Goal: Find contact information: Find contact information

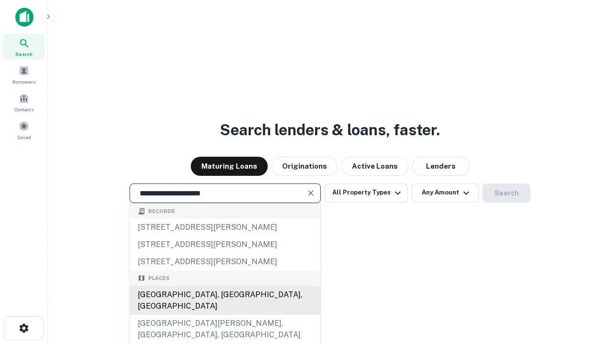
click at [225, 315] on div "Santa Monica, CA, USA" at bounding box center [225, 301] width 190 height 29
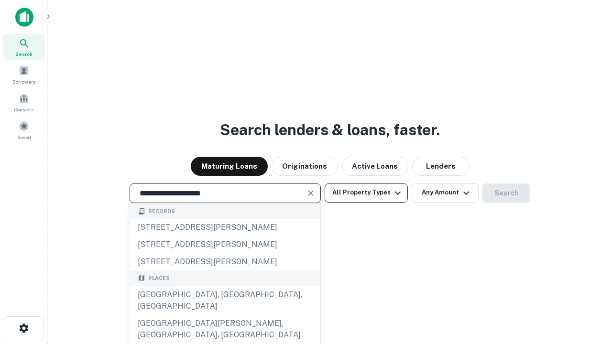
type input "**********"
click at [367, 193] on button "All Property Types" at bounding box center [366, 193] width 83 height 19
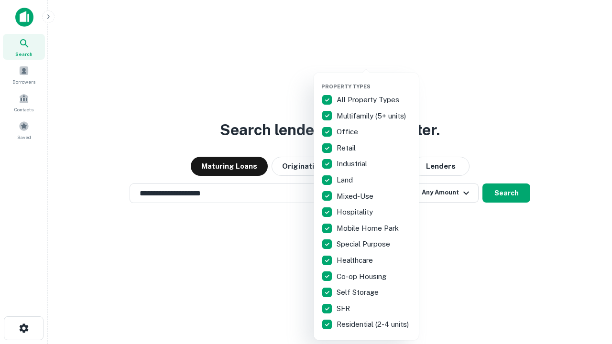
click at [374, 80] on button "button" at bounding box center [374, 80] width 105 height 0
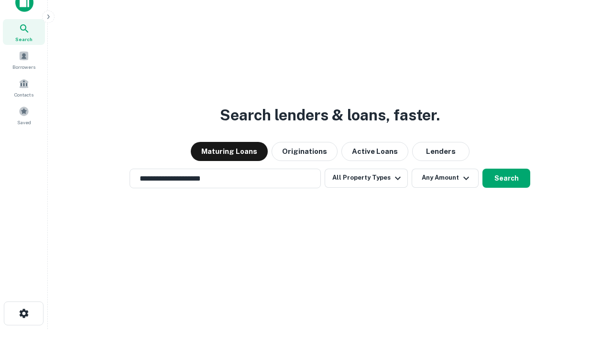
scroll to position [6, 115]
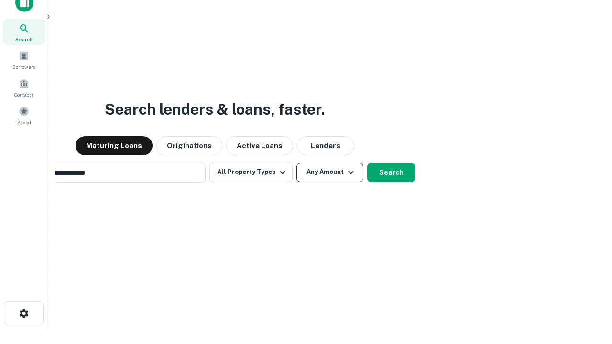
click at [297, 163] on button "Any Amount" at bounding box center [330, 172] width 67 height 19
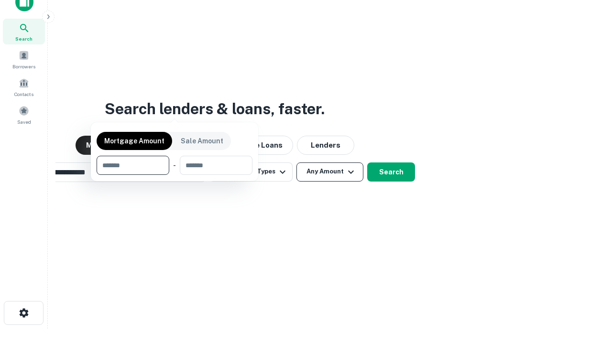
scroll to position [69, 271]
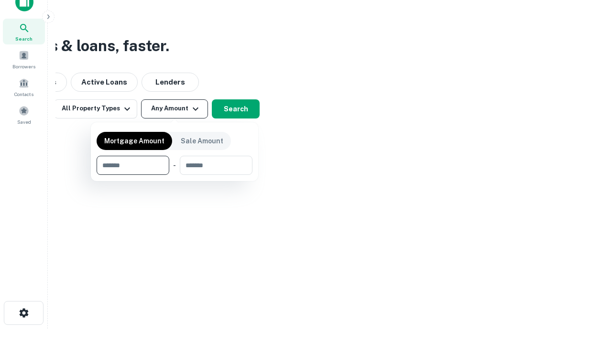
type input "*******"
click at [175, 175] on button "button" at bounding box center [175, 175] width 156 height 0
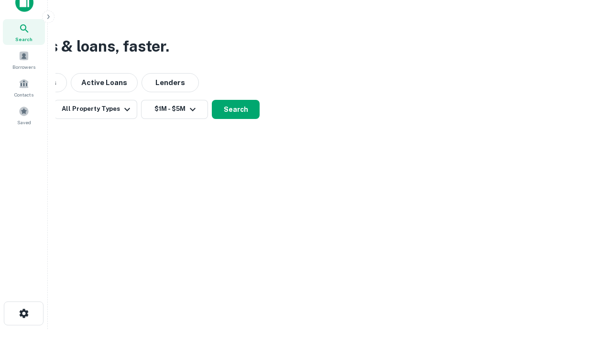
scroll to position [6, 177]
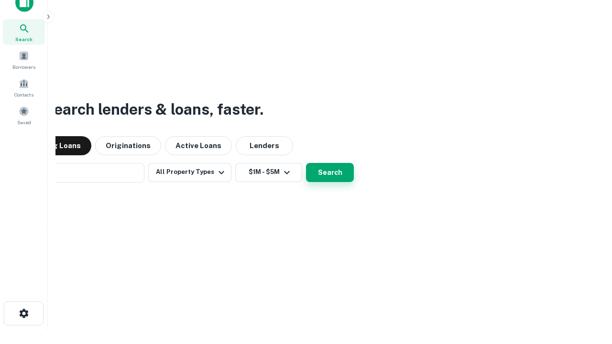
click at [306, 163] on button "Search" at bounding box center [330, 172] width 48 height 19
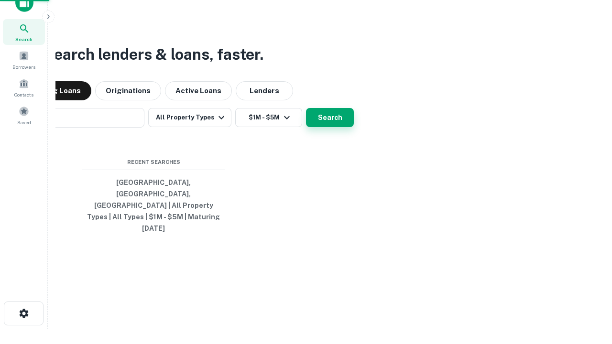
scroll to position [25, 271]
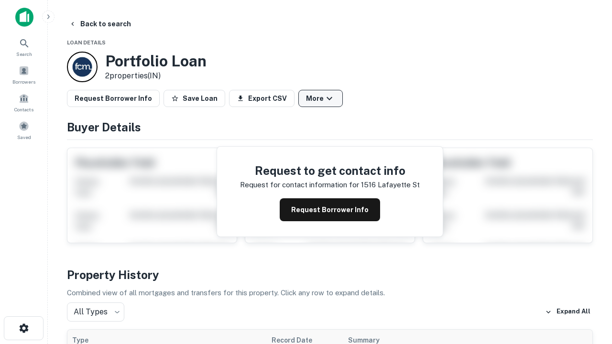
click at [321, 99] on button "More" at bounding box center [321, 98] width 44 height 17
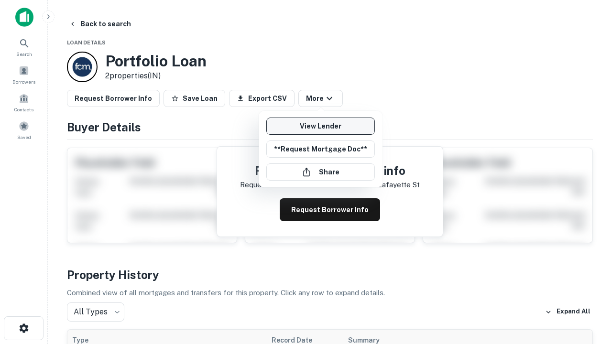
click at [321, 126] on link "View Lender" at bounding box center [321, 126] width 109 height 17
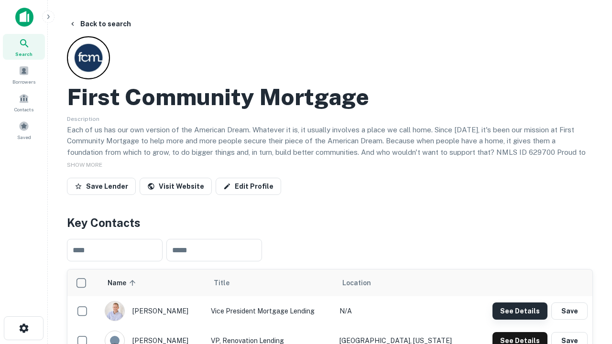
click at [520, 311] on button "See Details" at bounding box center [520, 311] width 55 height 17
click at [23, 329] on icon "button" at bounding box center [23, 328] width 11 height 11
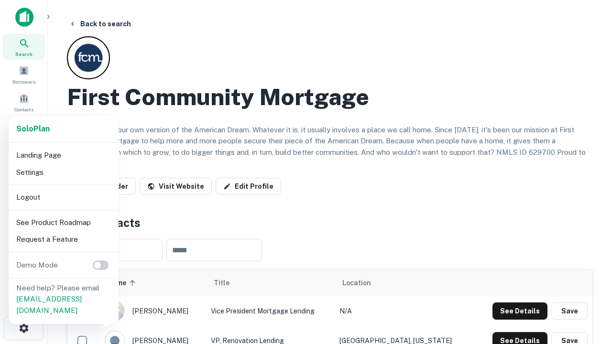
click at [63, 197] on li "Logout" at bounding box center [63, 197] width 102 height 17
